Goal: Entertainment & Leisure: Consume media (video, audio)

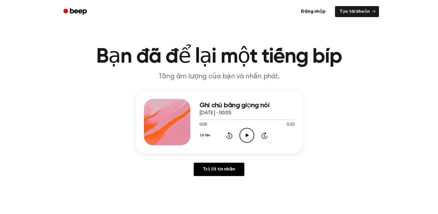
click at [244, 136] on icon "Phát âm thanh" at bounding box center [247, 135] width 15 height 15
click at [246, 135] on icon at bounding box center [247, 135] width 3 height 4
click at [248, 135] on icon at bounding box center [247, 135] width 3 height 4
click at [251, 134] on icon "Phát âm thanh" at bounding box center [247, 135] width 15 height 15
